Goal: Task Accomplishment & Management: Manage account settings

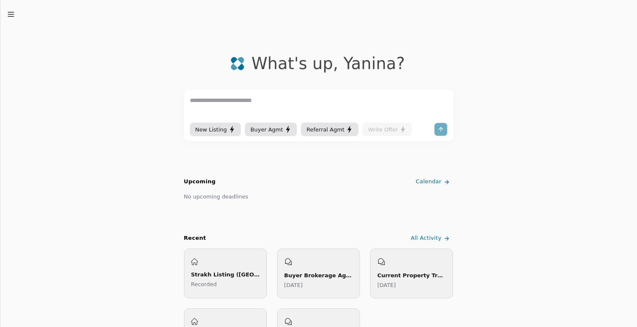
click at [226, 262] on div "Strakh Listing ([GEOGRAPHIC_DATA]) Recorded" at bounding box center [225, 273] width 69 height 30
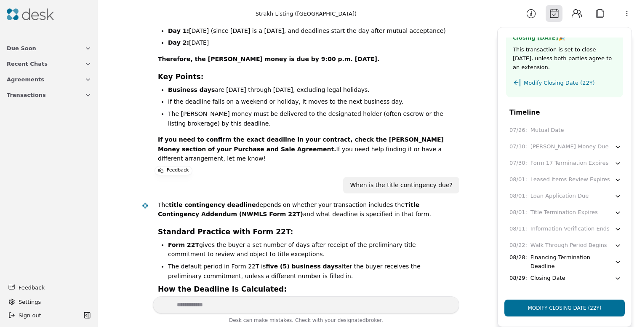
scroll to position [12, 0]
click at [560, 305] on button "Modify Closing Date (22Y)" at bounding box center [564, 307] width 120 height 17
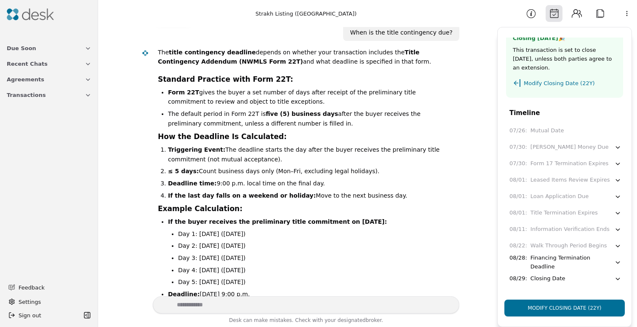
scroll to position [5081, 0]
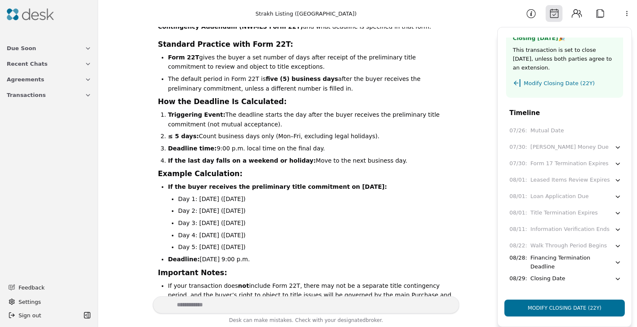
click at [219, 157] on html "Due Soon Recent Chats Agreements Transactions Feedback Settings Sign out Toggle…" at bounding box center [318, 163] width 637 height 327
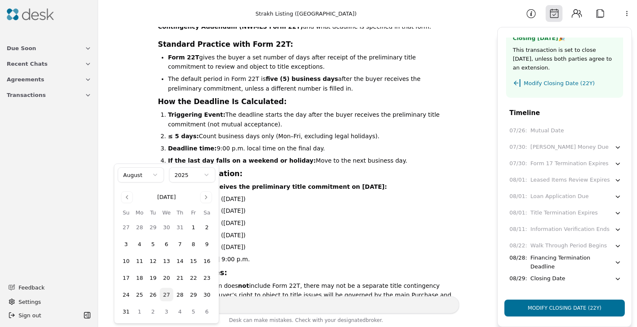
click at [163, 291] on button "27" at bounding box center [166, 293] width 13 height 13
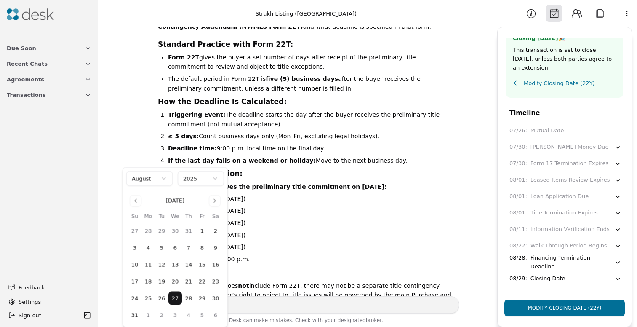
click at [240, 189] on html "Due Soon Recent Chats Agreements Transactions Feedback Settings Sign out Toggle…" at bounding box center [318, 163] width 637 height 327
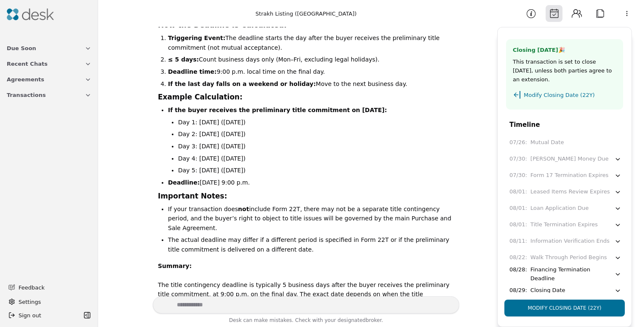
scroll to position [0, 0]
click at [304, 310] on textarea "Write your prompt here" at bounding box center [306, 304] width 306 height 17
type textarea "**********"
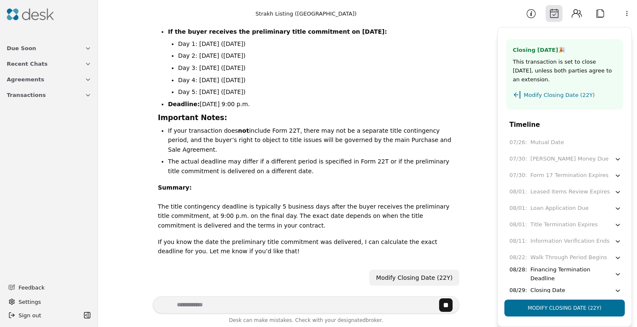
scroll to position [5247, 0]
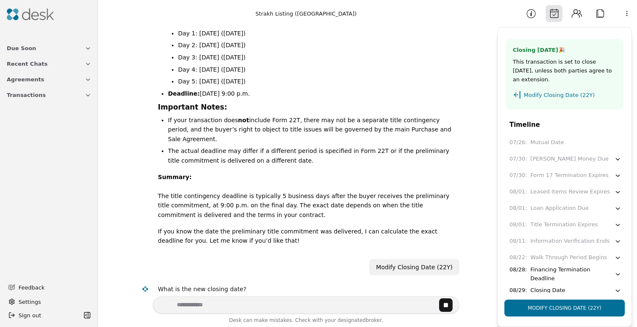
click at [58, 49] on button "Due Soon" at bounding box center [49, 48] width 95 height 16
click at [64, 109] on button "Recent Chats" at bounding box center [49, 106] width 95 height 16
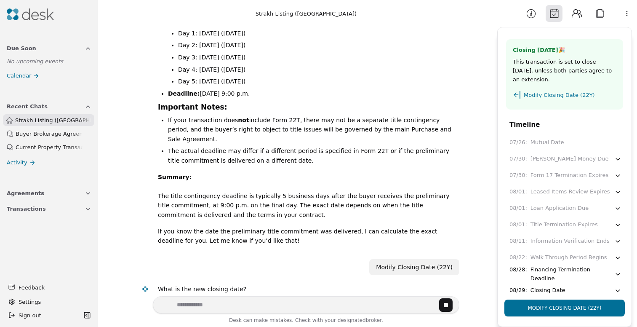
scroll to position [0, 0]
click at [67, 191] on button "Agreements" at bounding box center [49, 193] width 95 height 16
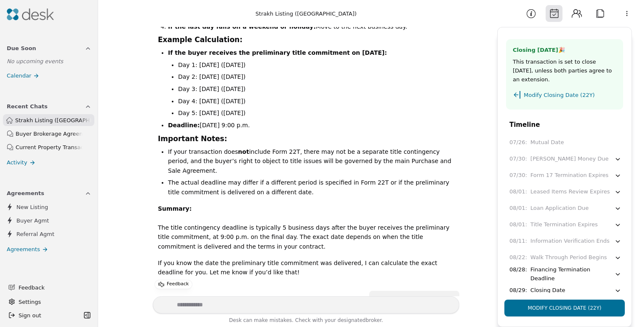
scroll to position [5220, 0]
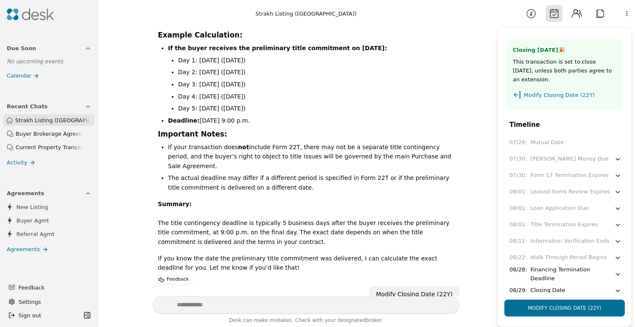
click at [252, 301] on textarea "Write your prompt here" at bounding box center [306, 304] width 306 height 17
type textarea "**********"
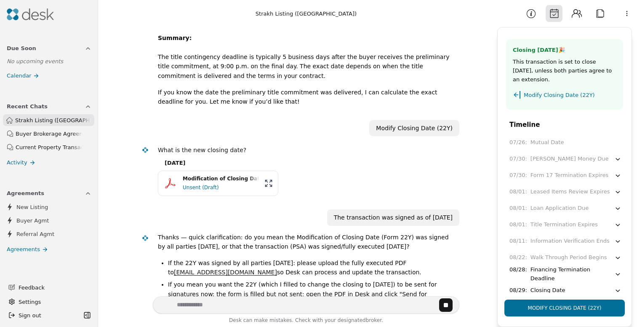
scroll to position [5358, 0]
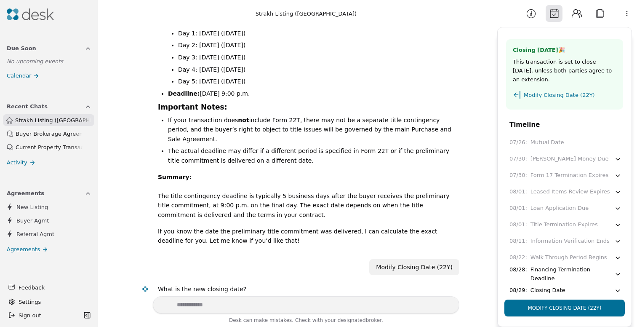
click at [61, 148] on div "Current Property Transactions Overview" at bounding box center [49, 147] width 67 height 9
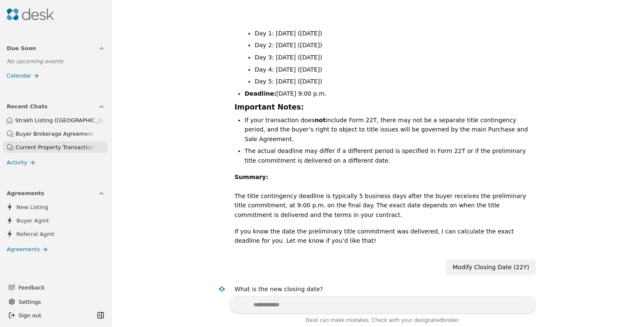
scroll to position [144, 0]
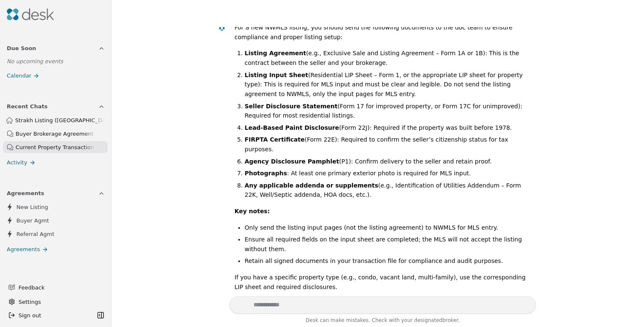
click at [66, 118] on span "Strakh Listing ([GEOGRAPHIC_DATA])" at bounding box center [59, 120] width 89 height 9
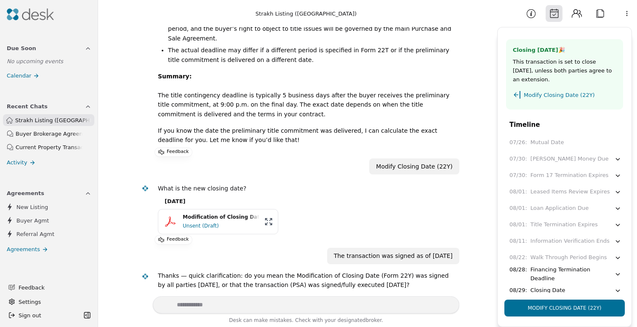
click at [74, 134] on div "Buyer Brokerage Agreement Preparation" at bounding box center [49, 133] width 67 height 9
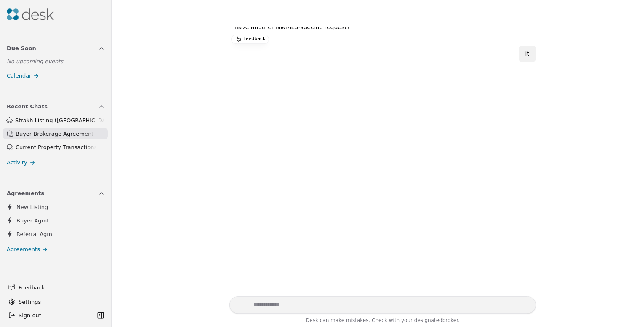
click at [69, 118] on span "Strakh Listing ([GEOGRAPHIC_DATA])" at bounding box center [59, 120] width 89 height 9
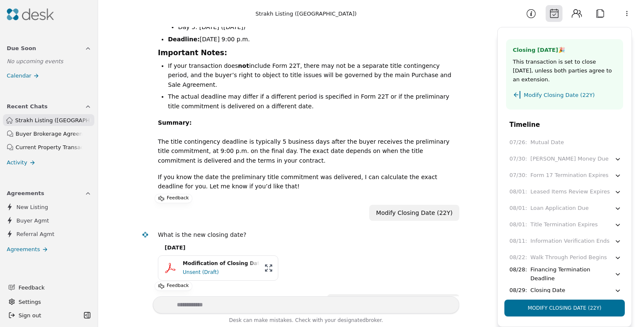
scroll to position [5300, 0]
click at [270, 306] on textarea "Write your prompt here" at bounding box center [306, 304] width 306 height 17
drag, startPoint x: 222, startPoint y: 164, endPoint x: 319, endPoint y: 163, distance: 97.6
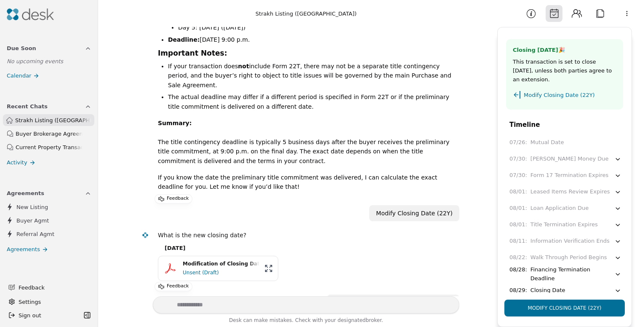
drag, startPoint x: 348, startPoint y: 162, endPoint x: 430, endPoint y: 163, distance: 81.6
drag, startPoint x: 407, startPoint y: 178, endPoint x: 381, endPoint y: 170, distance: 26.8
drag, startPoint x: 358, startPoint y: 163, endPoint x: 365, endPoint y: 177, distance: 15.8
